Goal: Transaction & Acquisition: Purchase product/service

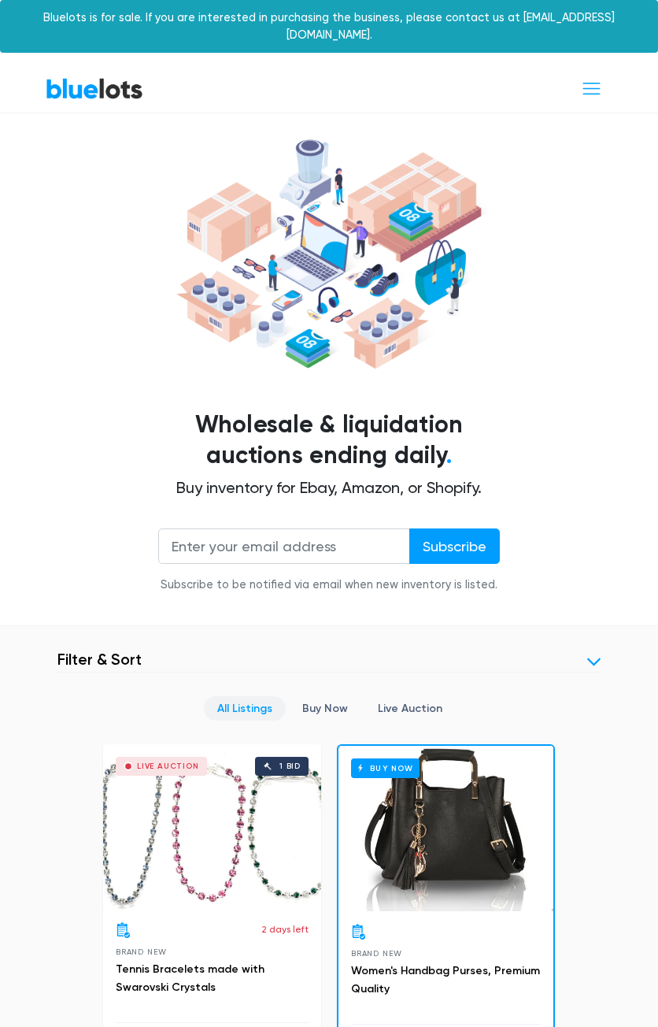
scroll to position [394, 0]
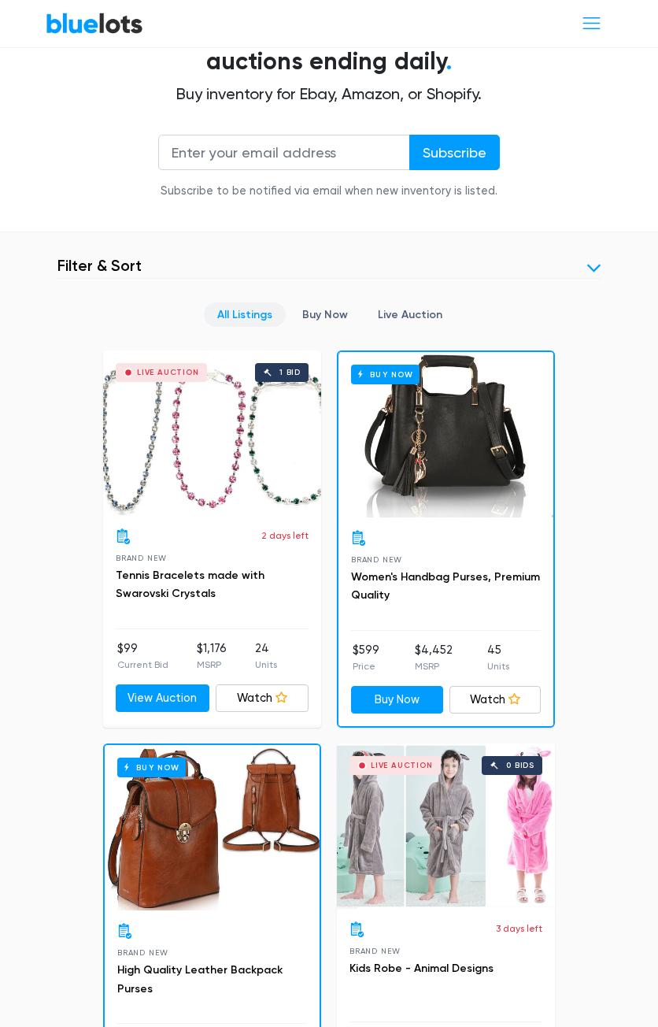
drag, startPoint x: 265, startPoint y: 547, endPoint x: 292, endPoint y: 529, distance: 32.6
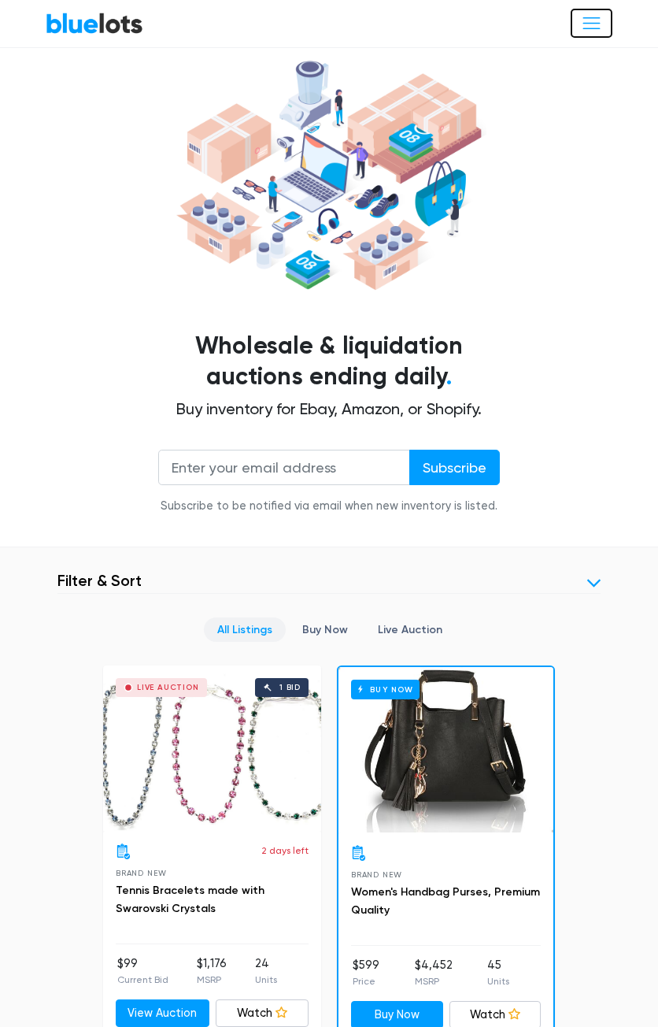
drag, startPoint x: 596, startPoint y: 13, endPoint x: 593, endPoint y: 26, distance: 13.8
click at [596, 13] on span "Toggle navigation" at bounding box center [591, 23] width 21 height 21
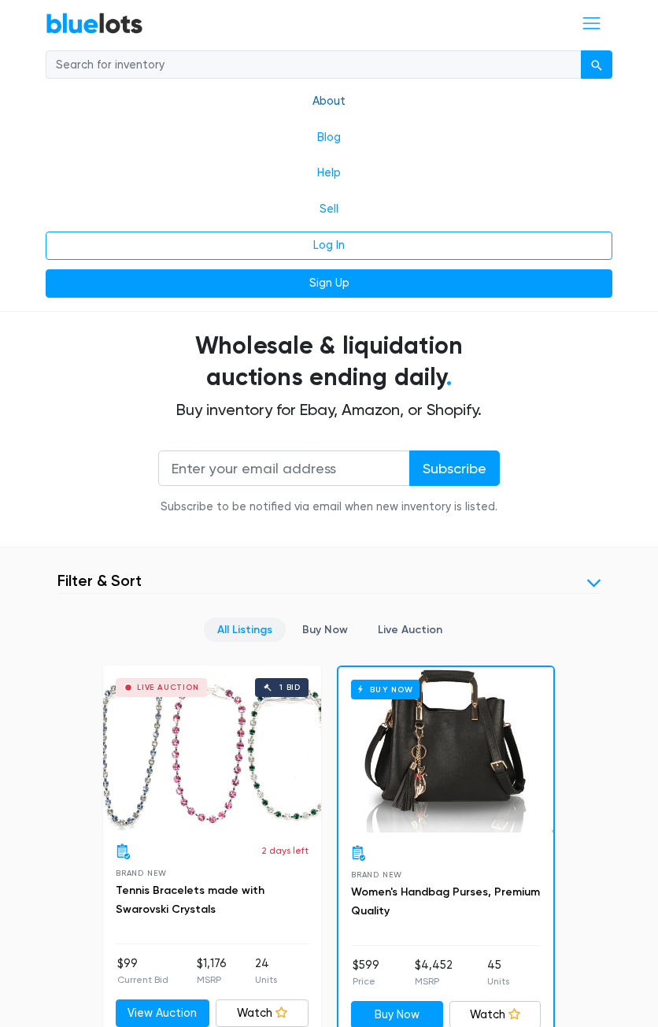
click at [388, 86] on link "About" at bounding box center [329, 101] width 567 height 36
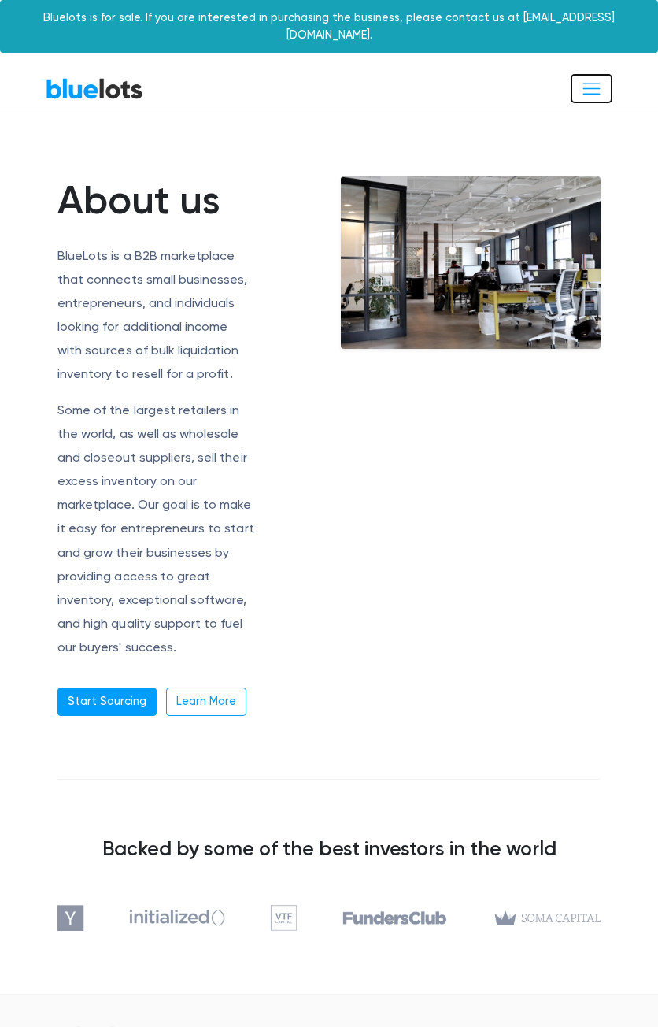
click at [605, 74] on button "Toggle navigation" at bounding box center [592, 88] width 42 height 29
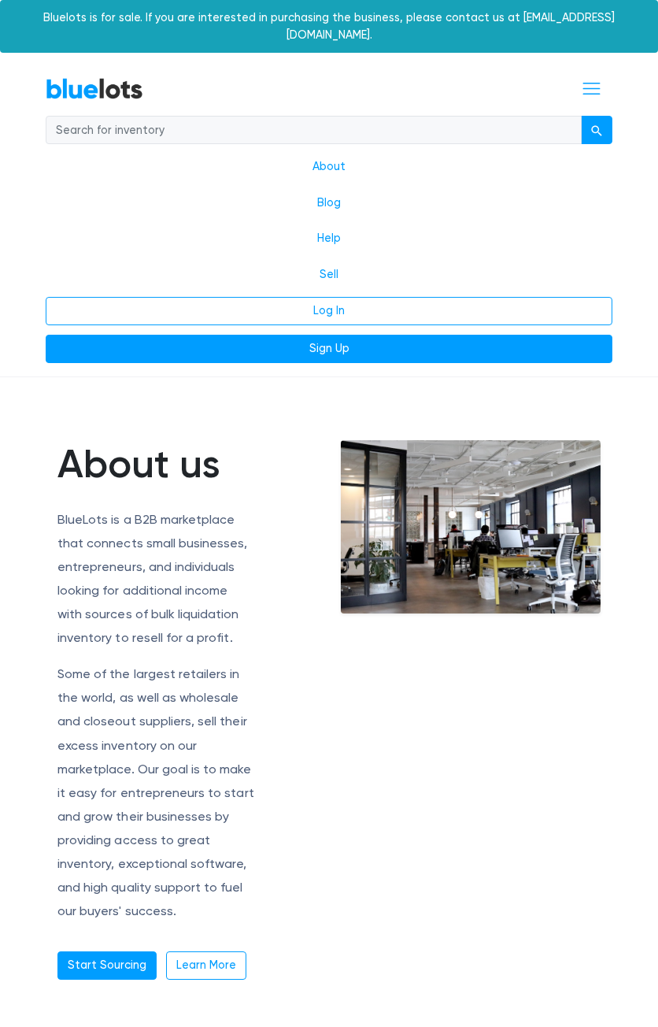
click at [212, 116] on input "search" at bounding box center [314, 130] width 536 height 28
click at [203, 116] on input "search" at bounding box center [314, 130] width 536 height 28
type input "CARWASH"
click at [581, 116] on button "submit" at bounding box center [597, 130] width 32 height 28
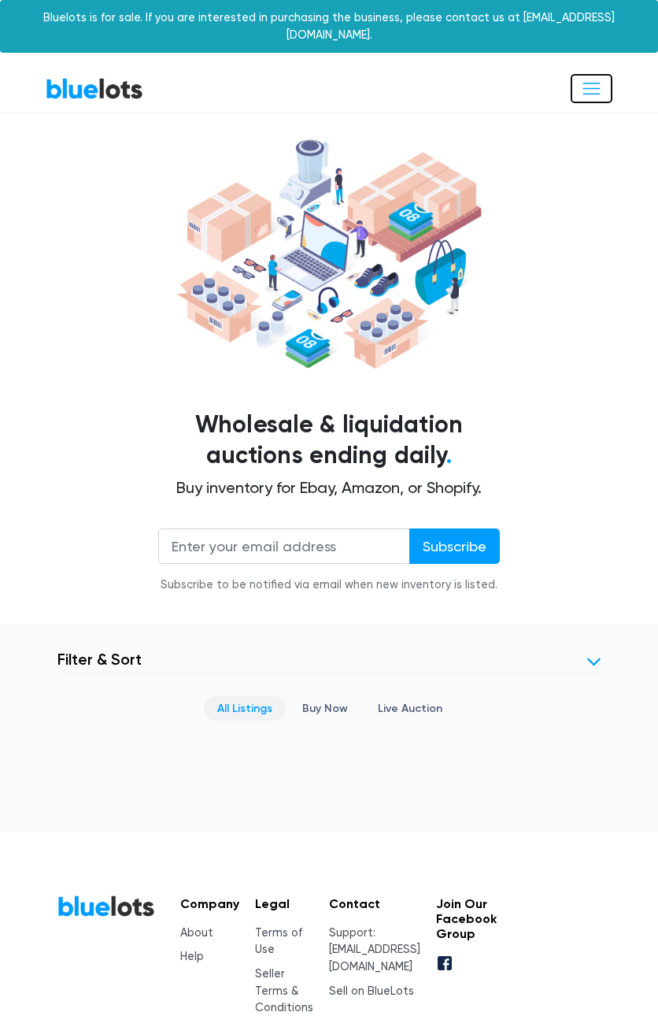
click at [575, 80] on button "Toggle navigation" at bounding box center [592, 88] width 42 height 29
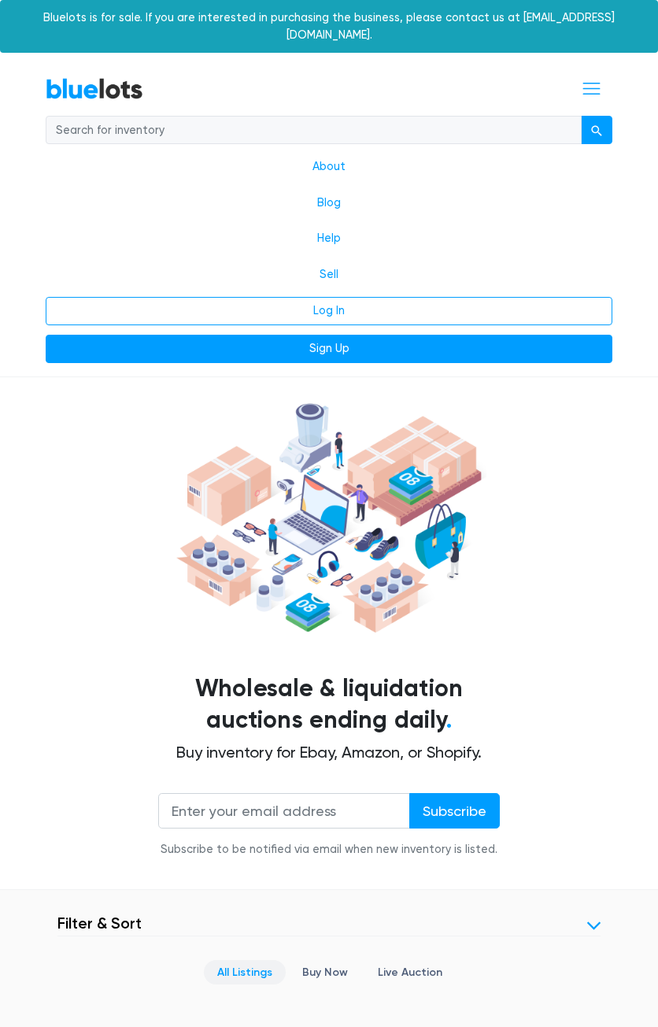
click at [234, 116] on input "search" at bounding box center [314, 130] width 536 height 28
type input "cardetail"
click at [581, 116] on button "submit" at bounding box center [597, 130] width 32 height 28
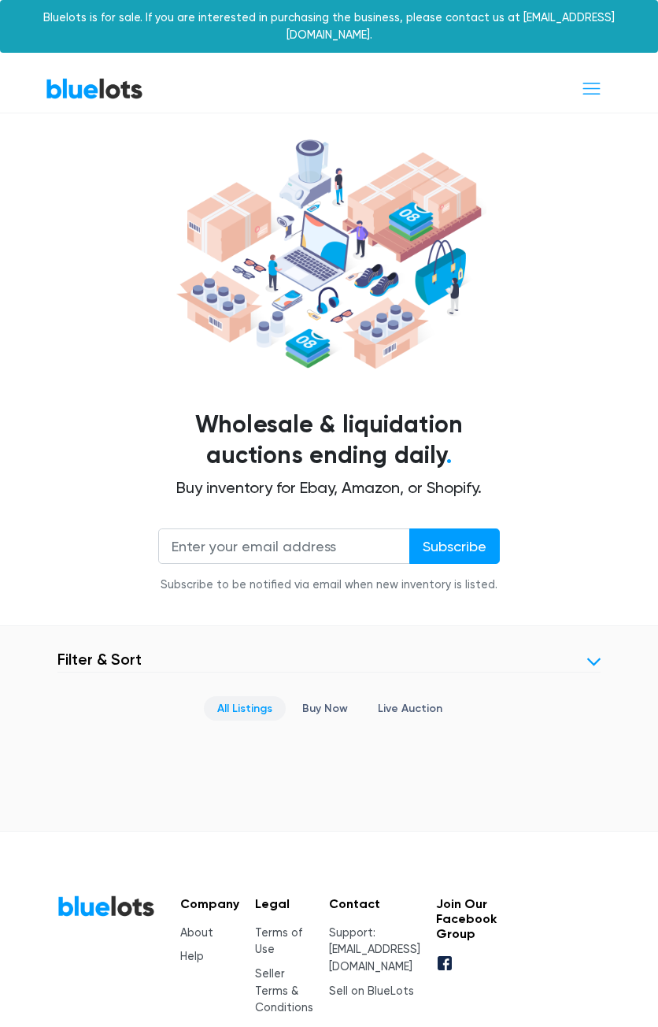
click at [560, 74] on div "BlueLots About Blog Help Sell Log In Sign Up" at bounding box center [329, 88] width 567 height 29
drag, startPoint x: 627, startPoint y: 75, endPoint x: 580, endPoint y: 69, distance: 46.9
click at [622, 74] on nav "BlueLots About Blog Help Sell Log In Sign Up" at bounding box center [329, 88] width 658 height 47
click at [569, 74] on div "BlueLots About Blog Help Sell Log In Sign Up" at bounding box center [329, 88] width 567 height 29
drag, startPoint x: 590, startPoint y: 88, endPoint x: 581, endPoint y: 78, distance: 13.4
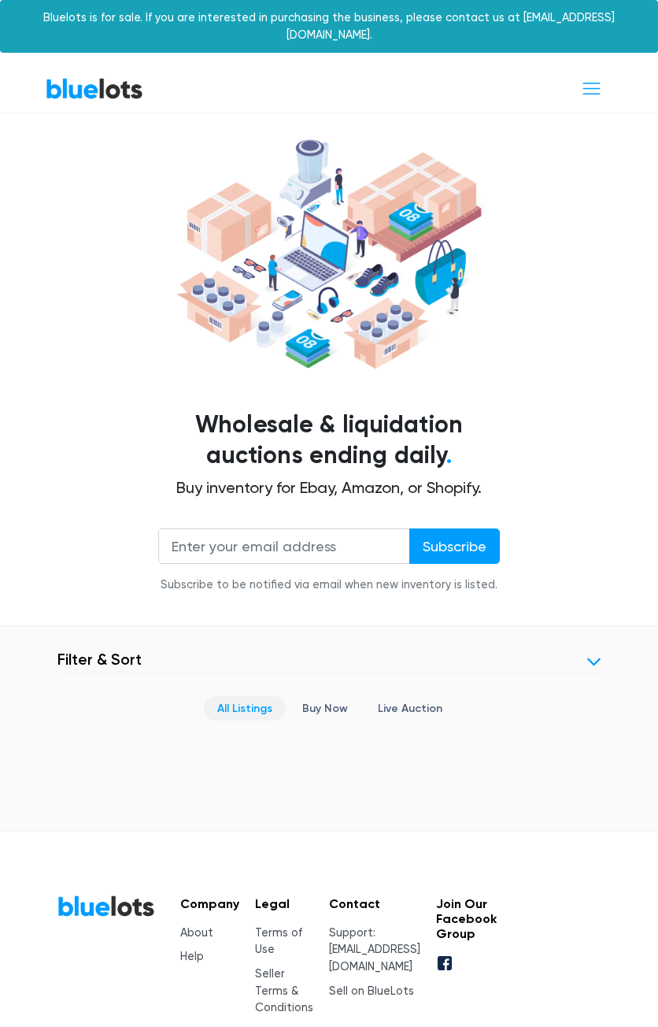
click at [582, 79] on nav "BlueLots About Blog Help Sell Log In Sign Up" at bounding box center [329, 88] width 658 height 47
drag, startPoint x: 581, startPoint y: 78, endPoint x: 316, endPoint y: 80, distance: 265.4
click at [580, 78] on button "Toggle navigation" at bounding box center [592, 88] width 42 height 29
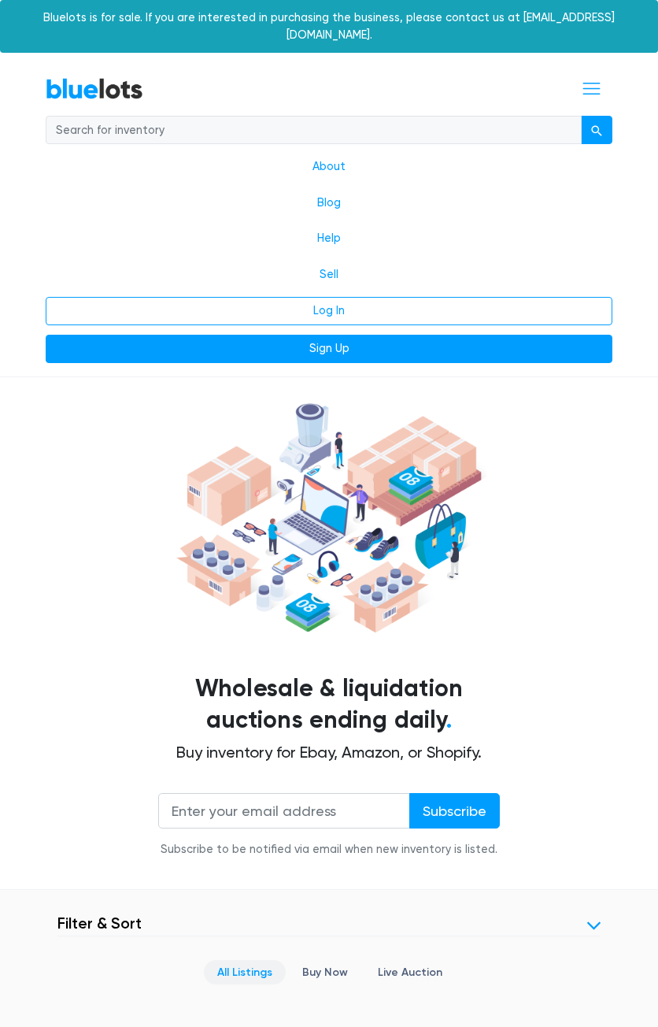
click at [221, 116] on input "search" at bounding box center [314, 130] width 536 height 28
type input "car detailing"
click at [581, 116] on button "submit" at bounding box center [597, 130] width 32 height 28
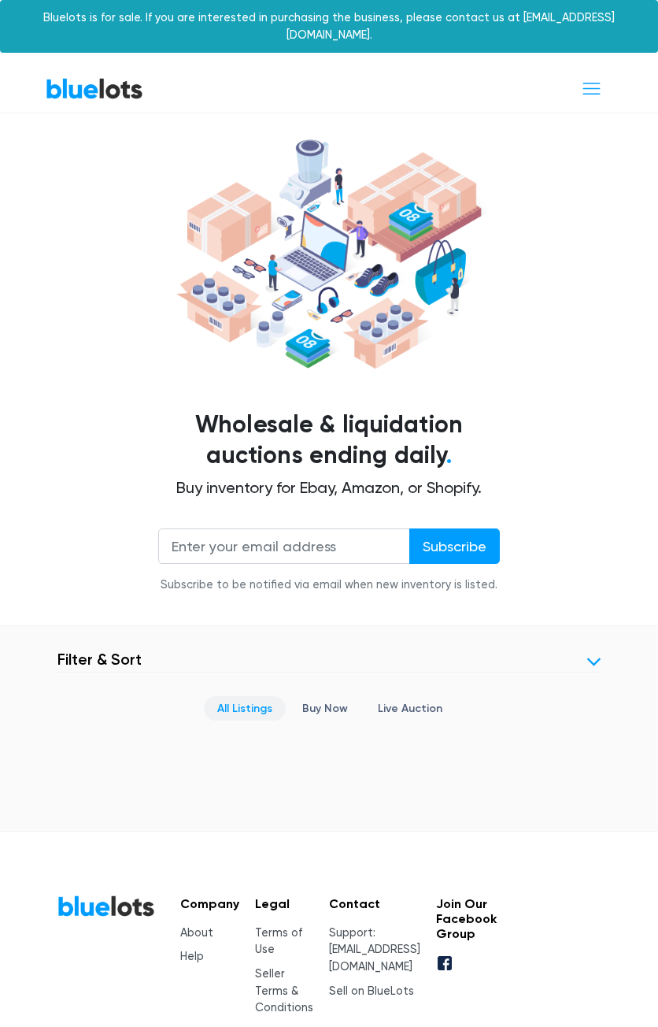
scroll to position [128, 0]
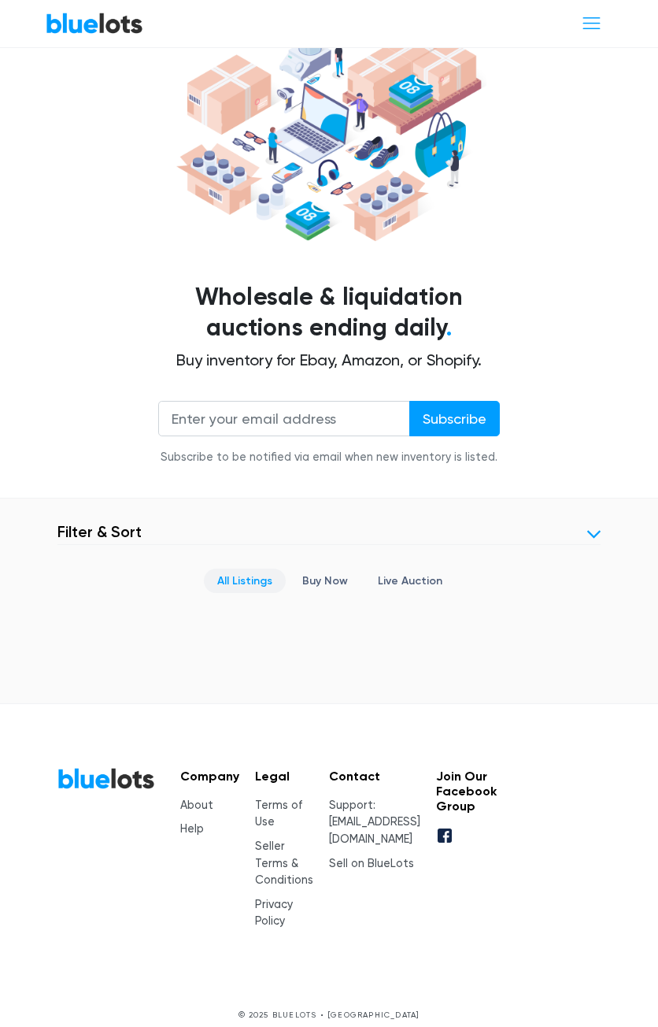
drag, startPoint x: 606, startPoint y: 510, endPoint x: 557, endPoint y: 518, distance: 50.2
click at [592, 510] on section "Filter Filter & Sort SORT BY Most Bids Ending Soonest Newly Listed Lowest Price…" at bounding box center [329, 601] width 658 height 205
